Goal: Task Accomplishment & Management: Manage account settings

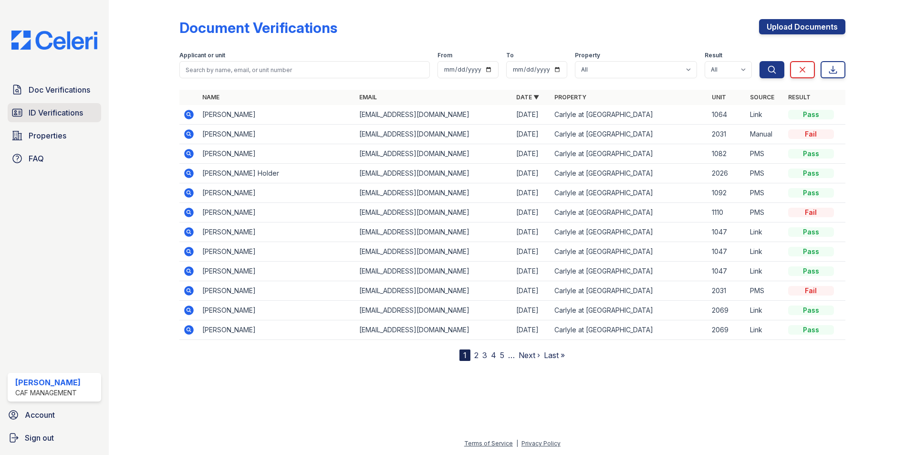
click at [43, 112] on span "ID Verifications" at bounding box center [56, 112] width 54 height 11
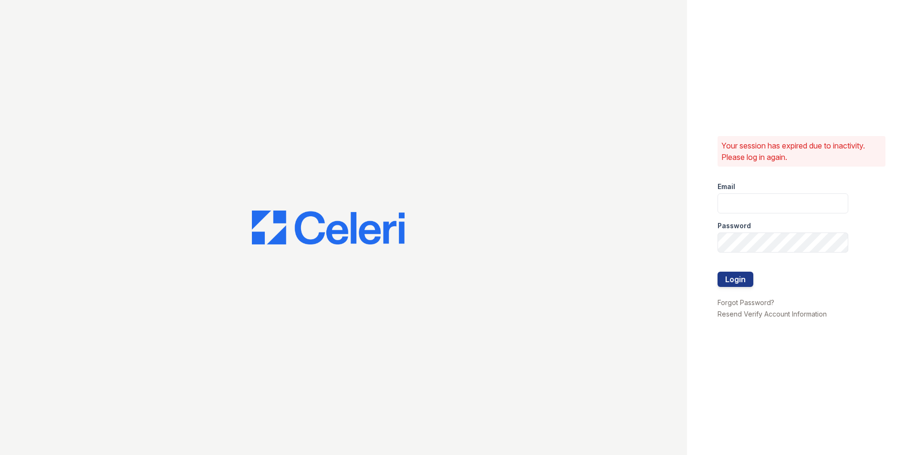
type input "[EMAIL_ADDRESS][DOMAIN_NAME]"
click at [748, 285] on button "Login" at bounding box center [736, 279] width 36 height 15
